Goal: Register for event/course

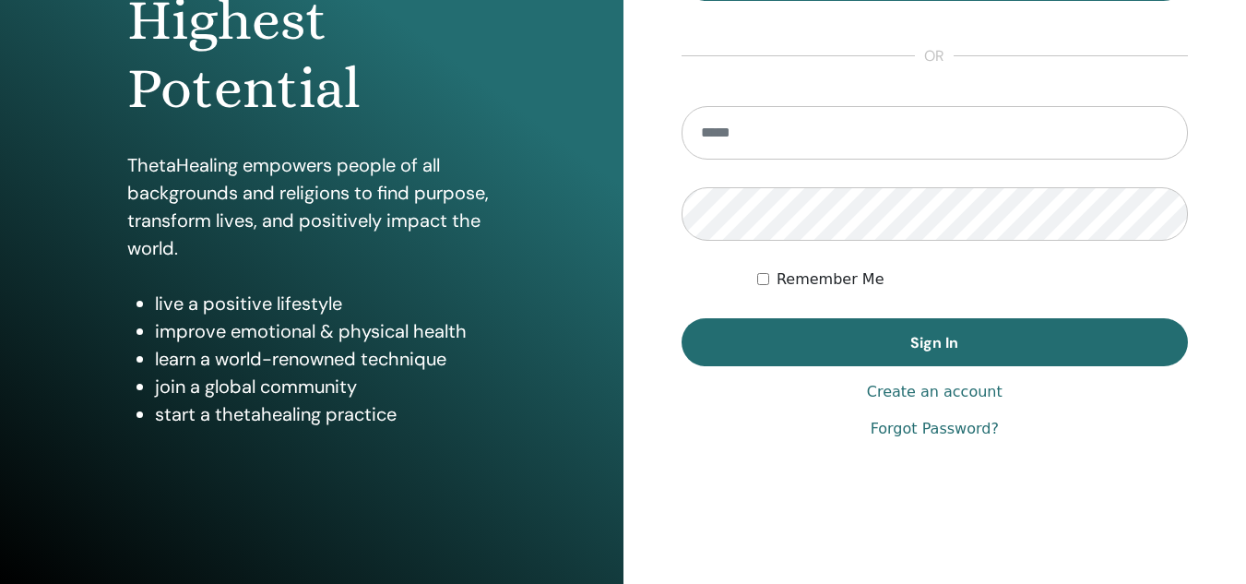
scroll to position [302, 0]
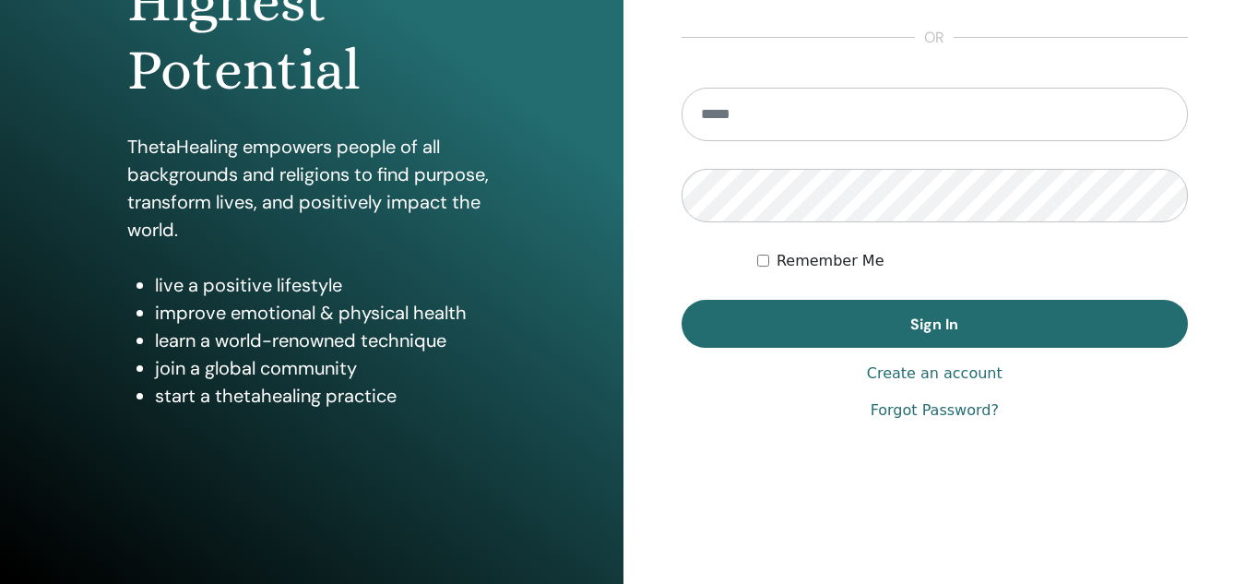
type input "**********"
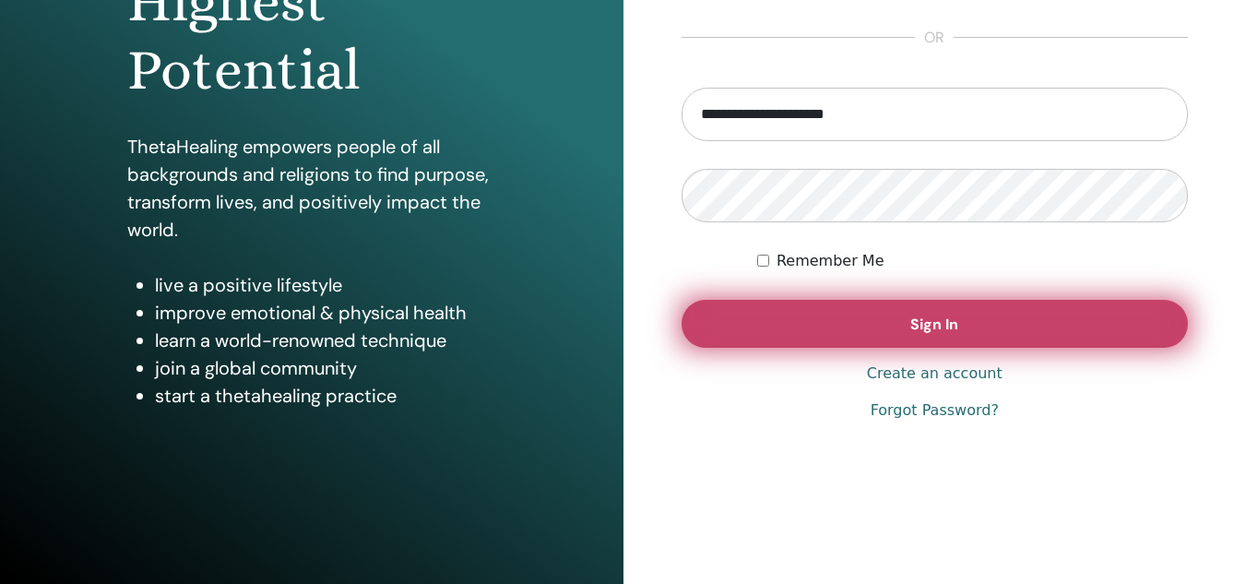
click at [957, 335] on button "Sign In" at bounding box center [935, 324] width 507 height 48
click at [1015, 328] on button "Sign In" at bounding box center [935, 324] width 507 height 48
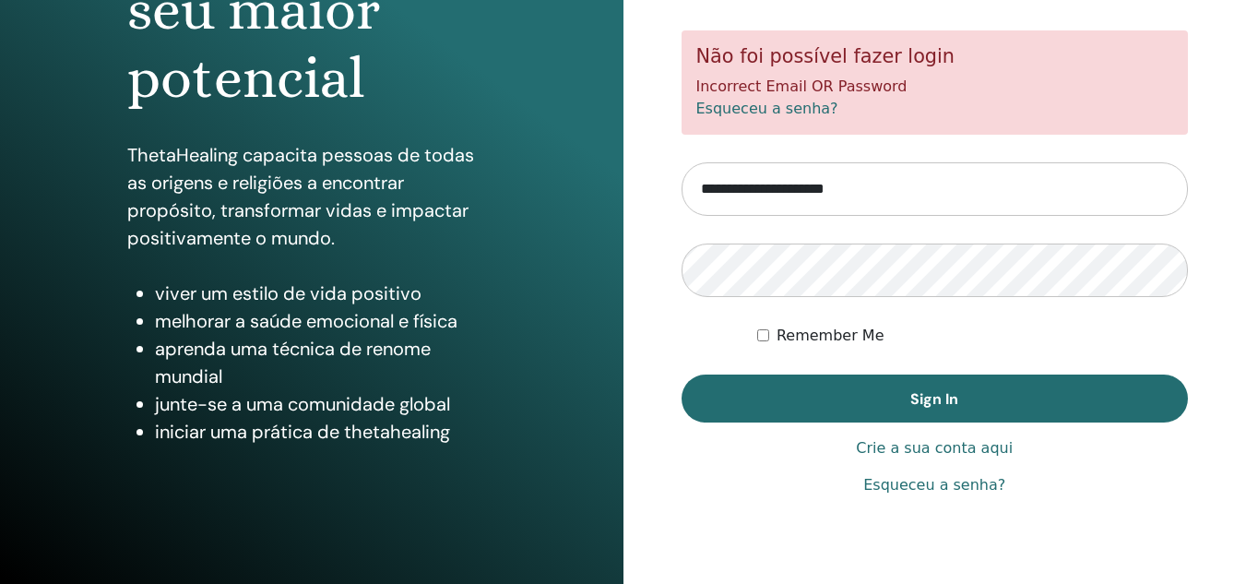
scroll to position [302, 0]
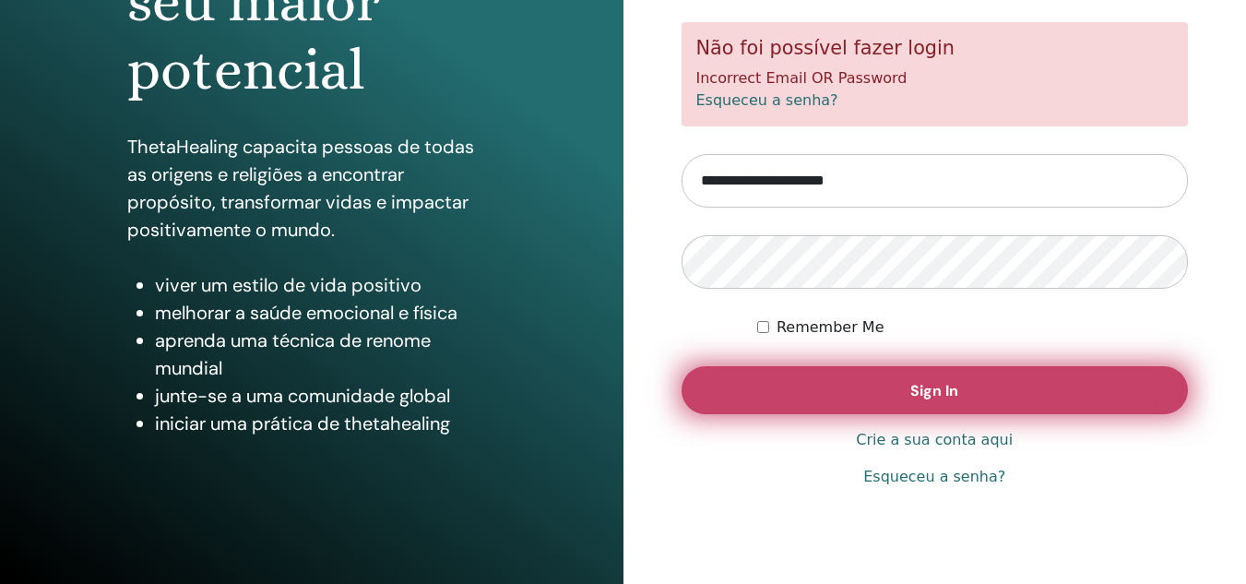
click at [962, 397] on button "Sign In" at bounding box center [935, 390] width 507 height 48
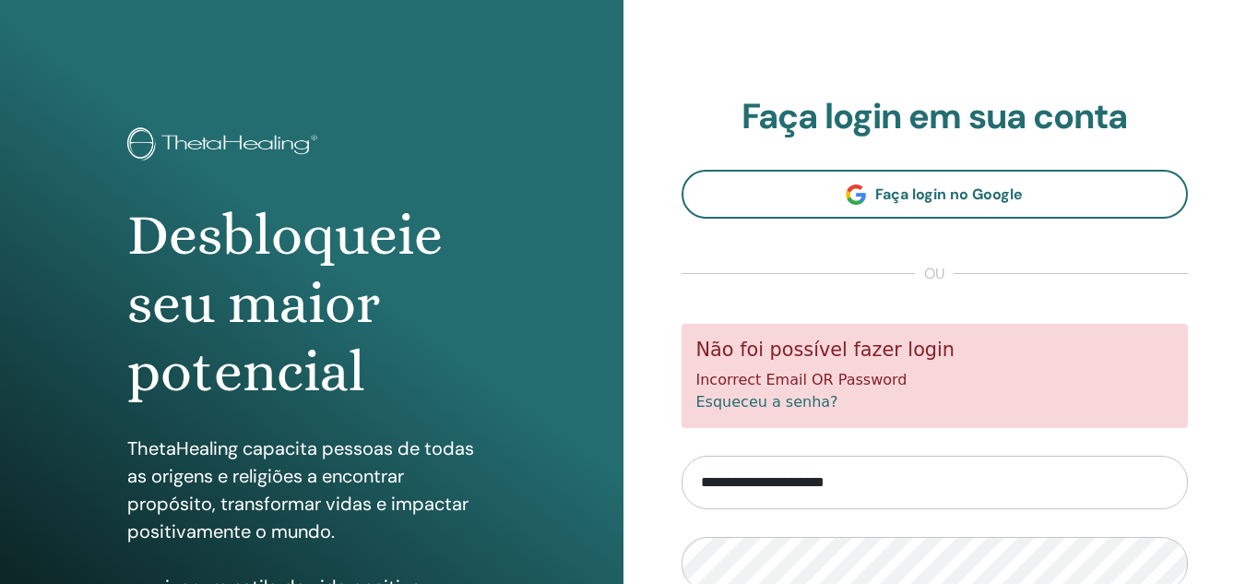
scroll to position [301, 0]
click at [789, 403] on link "Esqueceu a senha?" at bounding box center [767, 402] width 142 height 18
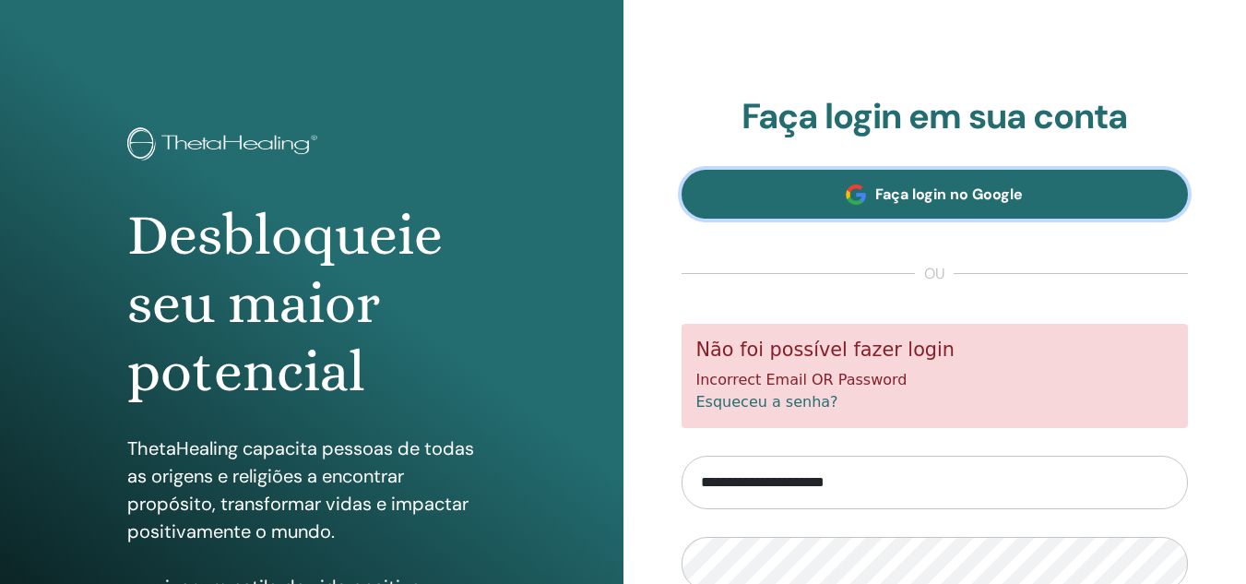
click at [906, 195] on span "Faça login no Google" at bounding box center [949, 193] width 148 height 19
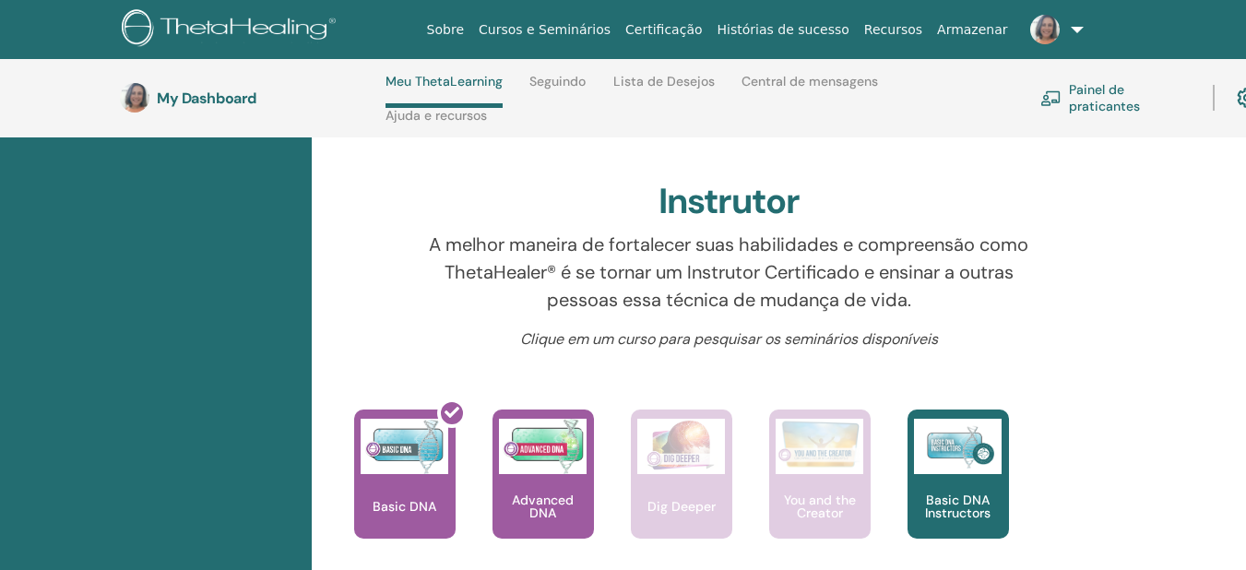
scroll to position [632, 0]
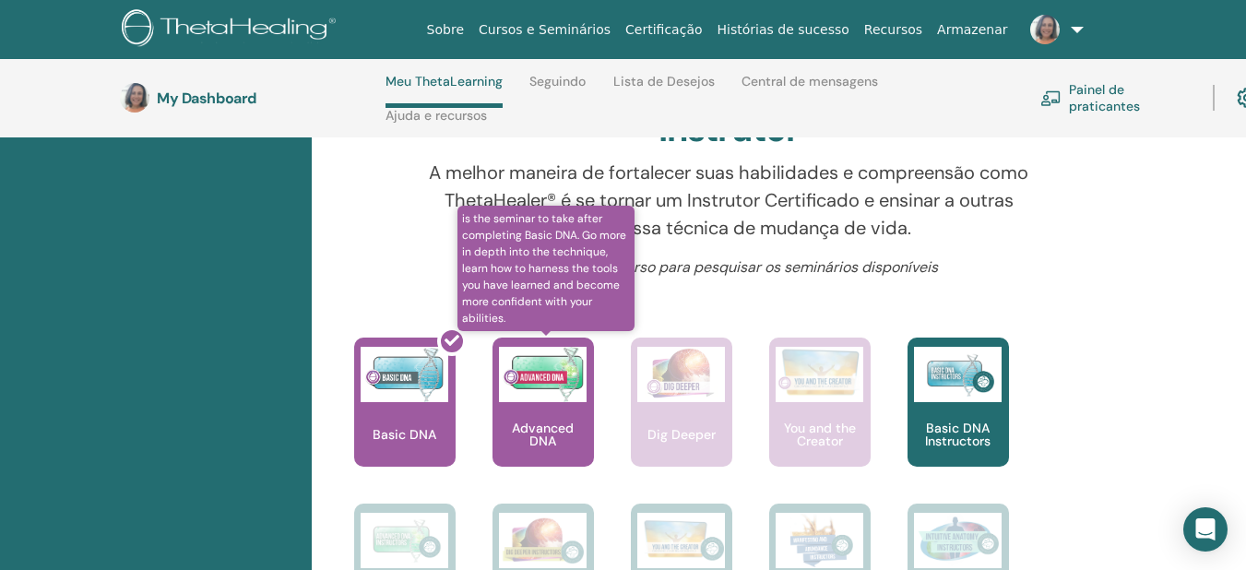
click at [549, 426] on p "Advanced DNA" at bounding box center [543, 435] width 101 height 26
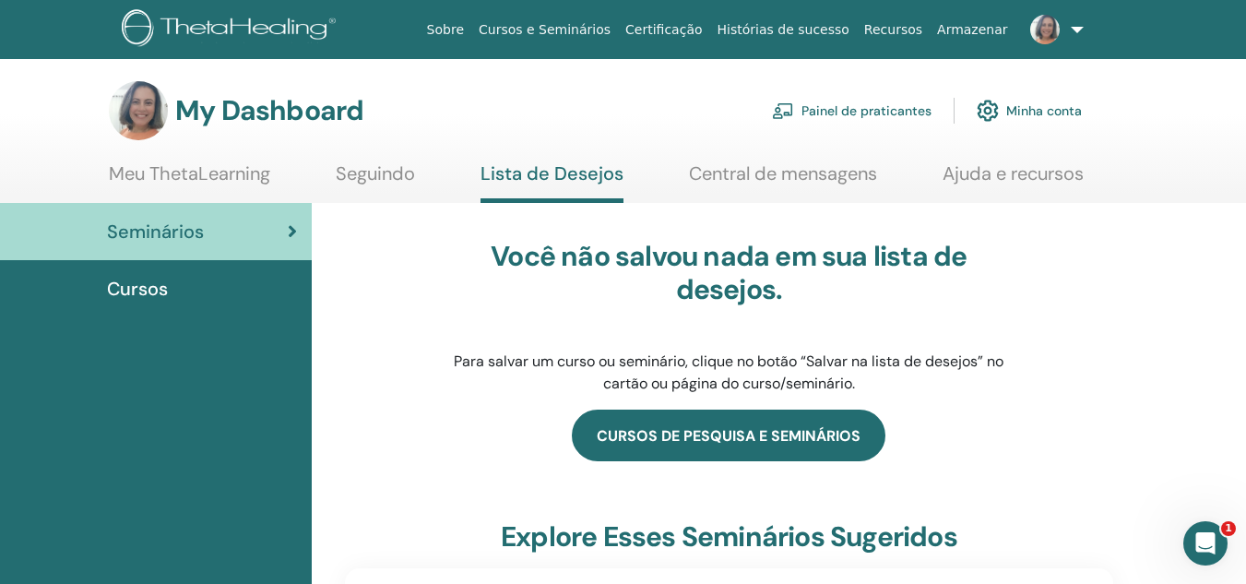
click at [746, 436] on link "cursos de pesquisa e seminários" at bounding box center [729, 436] width 314 height 52
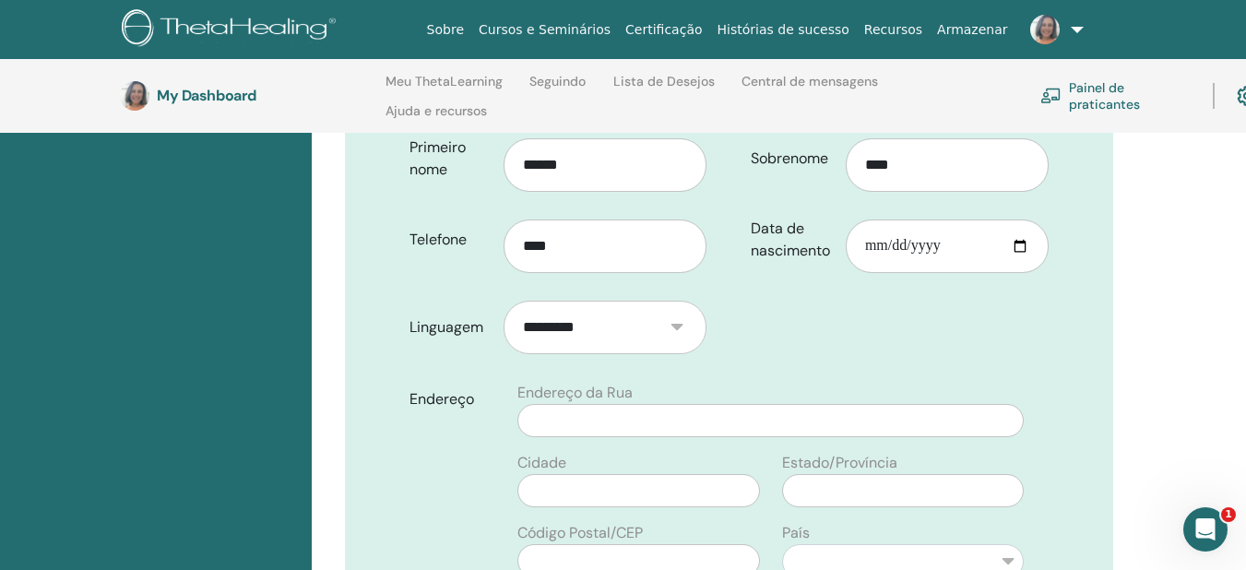
scroll to position [443, 0]
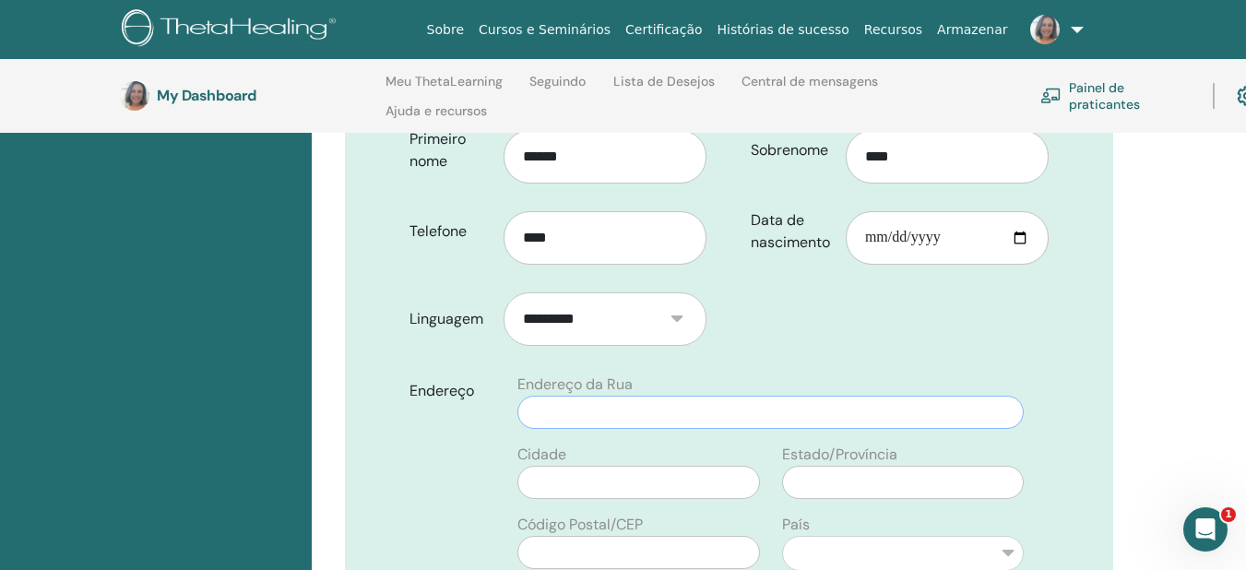
click at [653, 396] on input "text" at bounding box center [770, 412] width 506 height 33
type input "**********"
type input "*********"
type input "**"
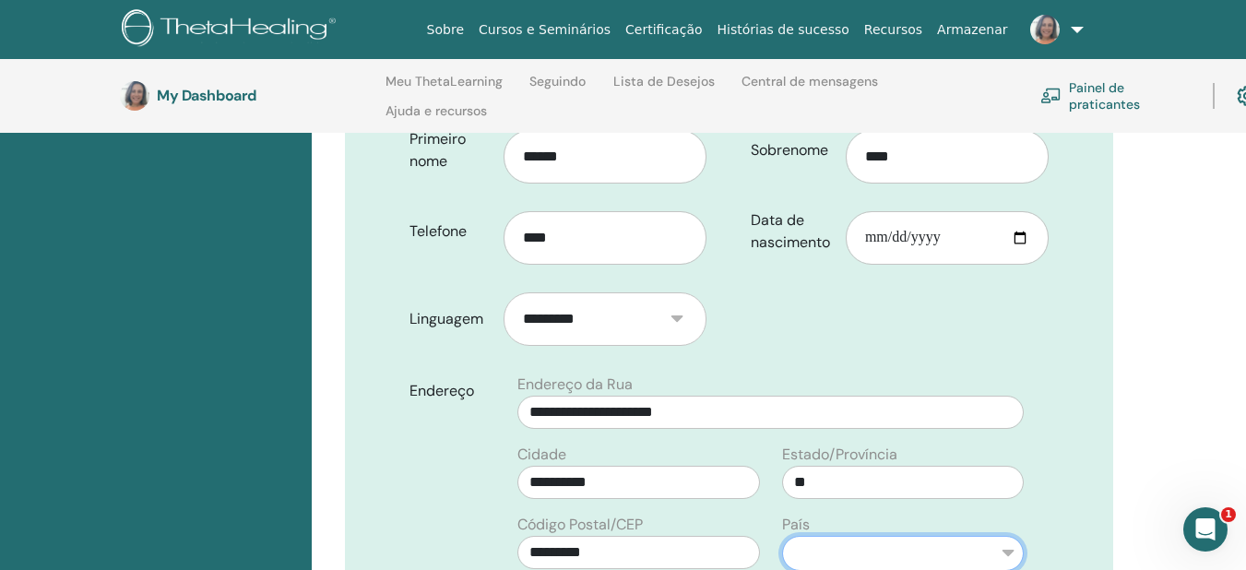
select select "**"
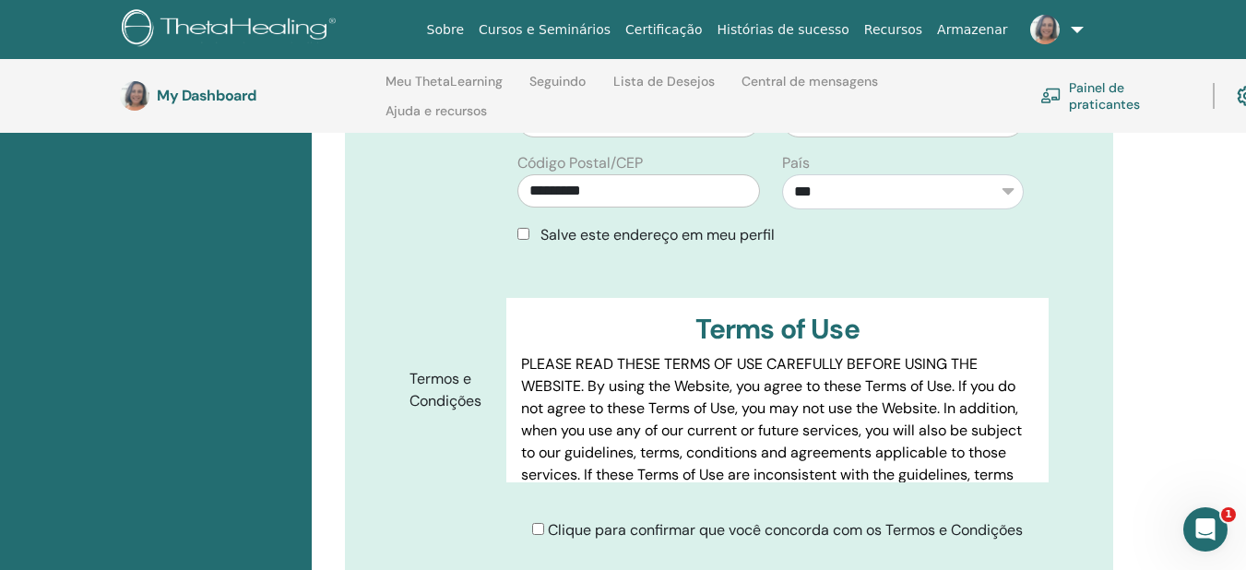
scroll to position [812, 0]
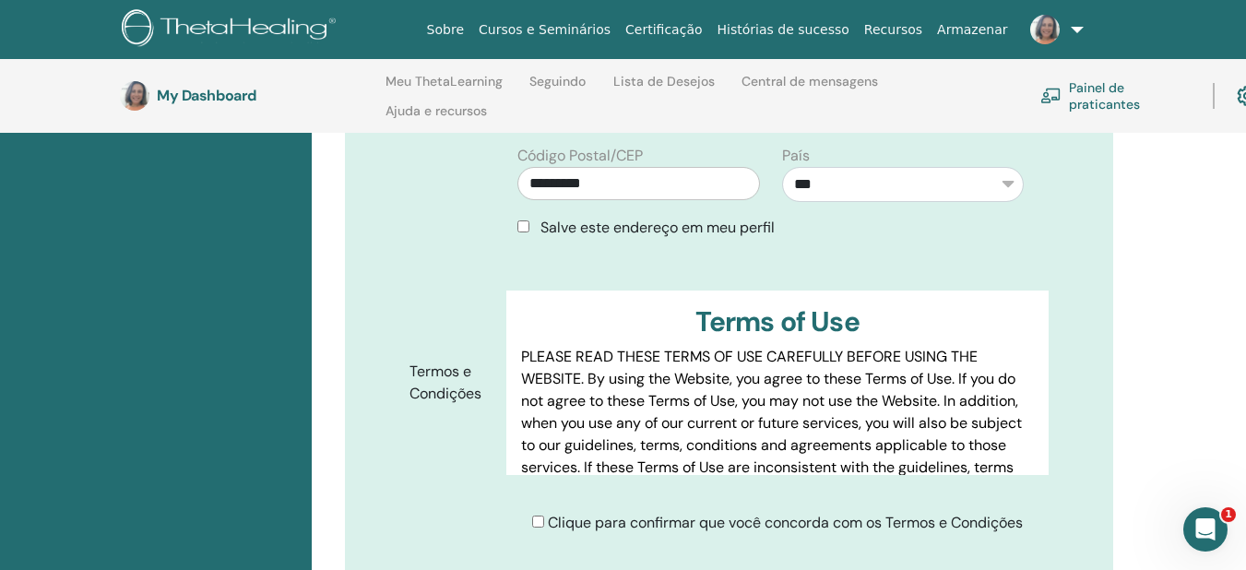
click at [1215, 305] on div "Confirme seu registro You are registering for Advanced DNA com Amanda Moreira P…" at bounding box center [779, 396] width 934 height 1873
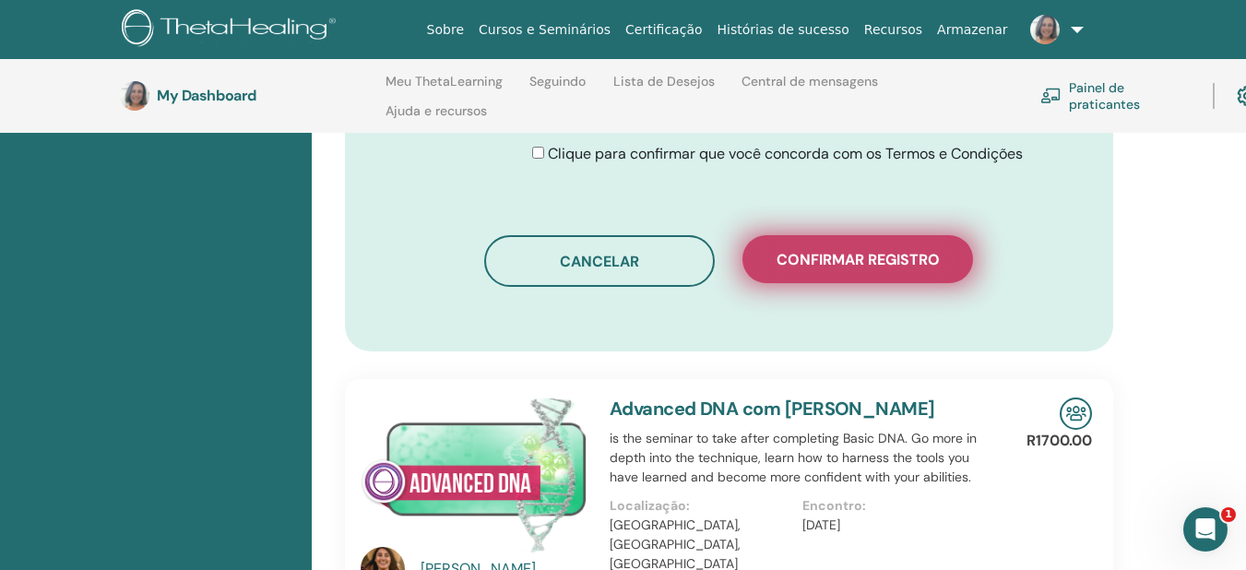
click at [866, 250] on span "Confirmar registro" at bounding box center [858, 259] width 163 height 19
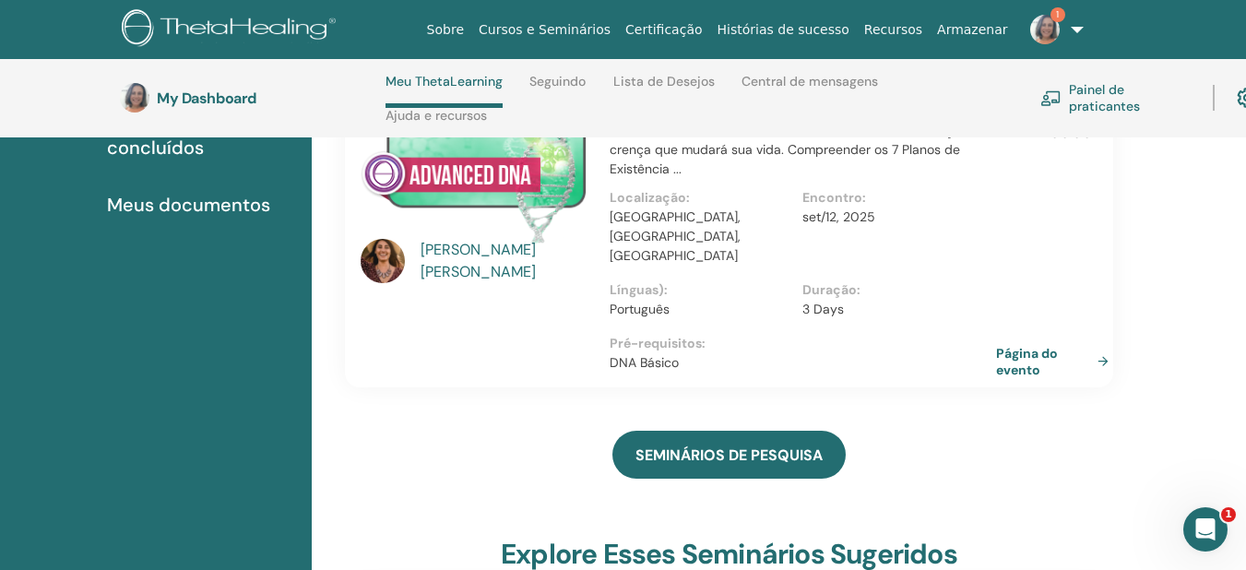
scroll to position [263, 0]
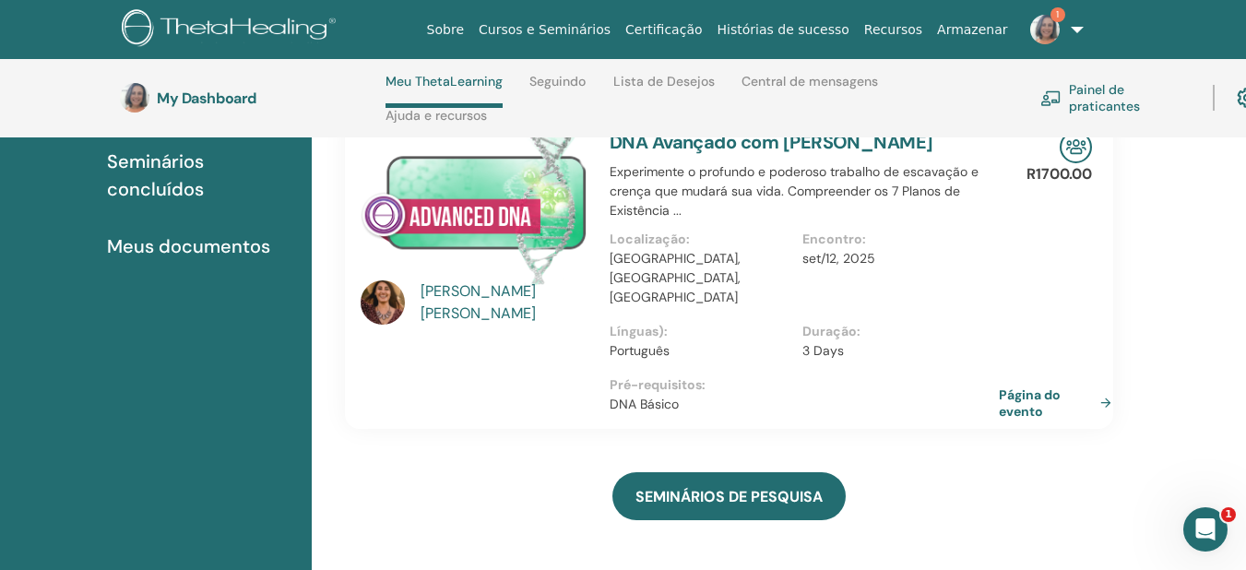
click at [1105, 386] on link "Página do evento" at bounding box center [1059, 402] width 120 height 33
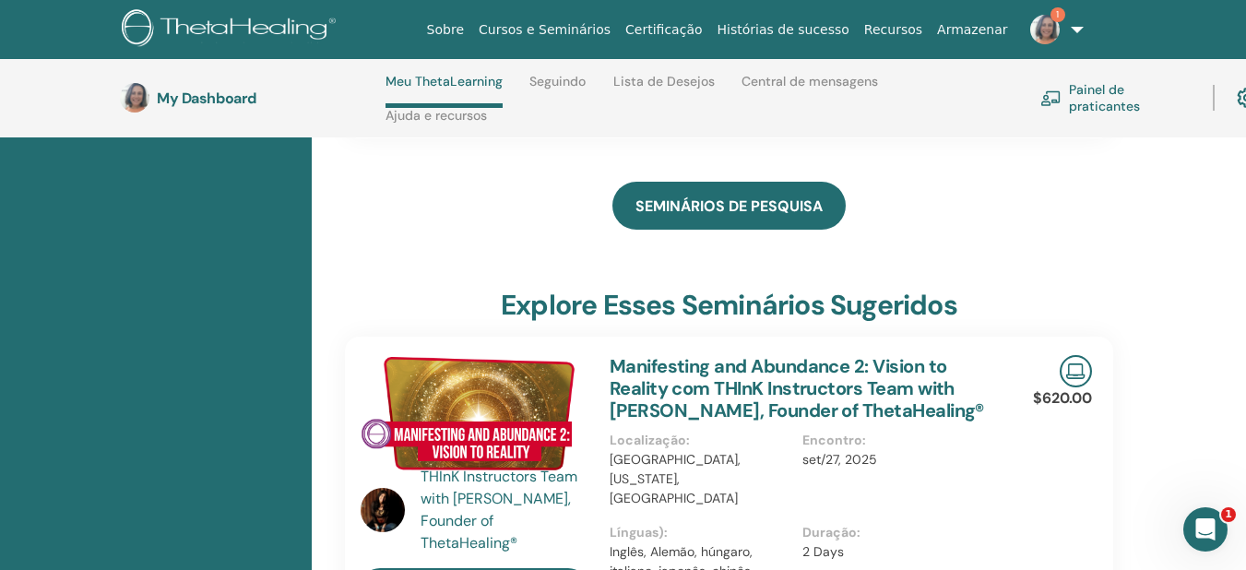
scroll to position [447, 0]
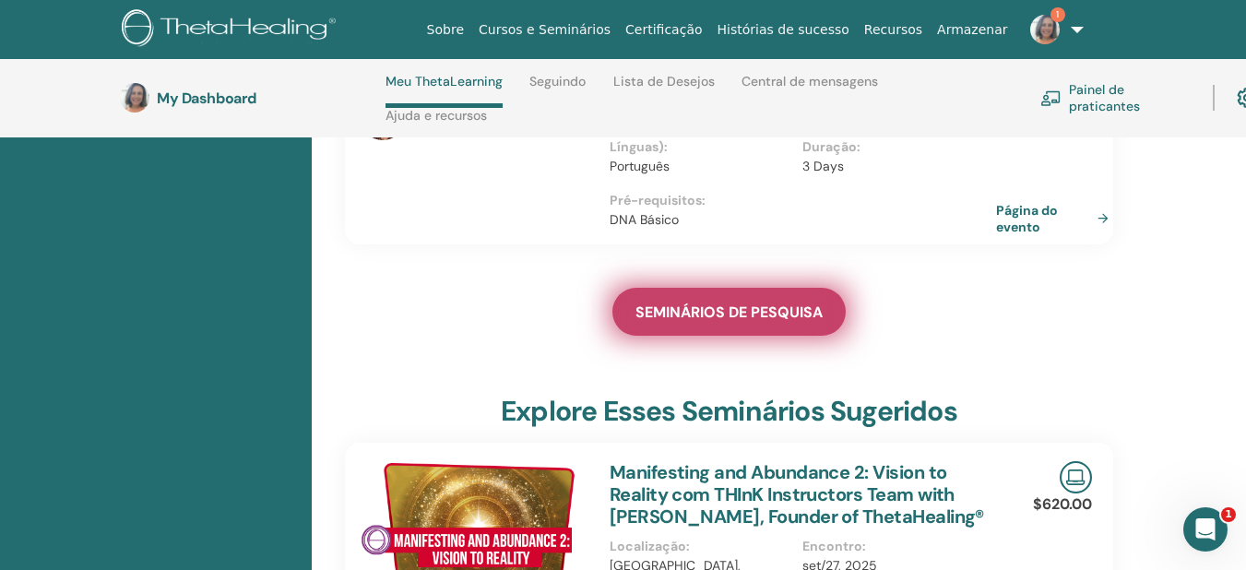
click at [766, 303] on span "SEMINÁRIOS DE PESQUISA" at bounding box center [729, 312] width 187 height 19
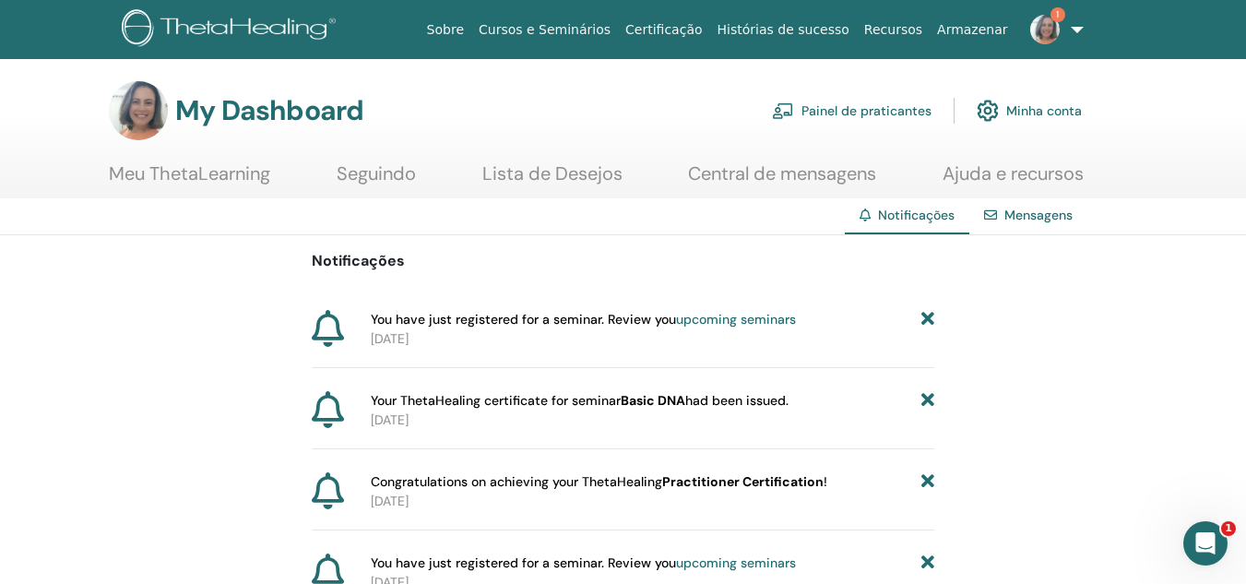
click at [805, 180] on link "Central de mensagens" at bounding box center [782, 180] width 188 height 36
